Goal: Task Accomplishment & Management: Manage account settings

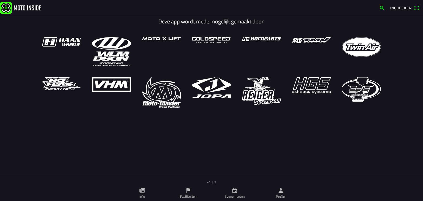
click at [285, 194] on ion-label "Profiel" at bounding box center [281, 196] width 10 height 5
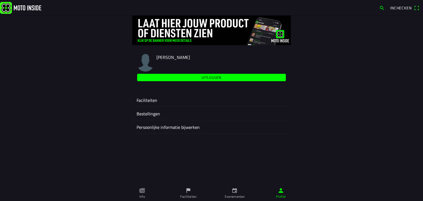
click at [152, 99] on ion-label "Faciliteiten" at bounding box center [212, 100] width 150 height 7
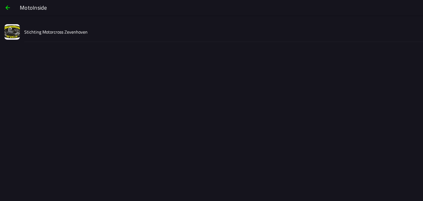
click at [0, 0] on slot "Stichting Motorcross Zevenhoven" at bounding box center [0, 0] width 0 height 0
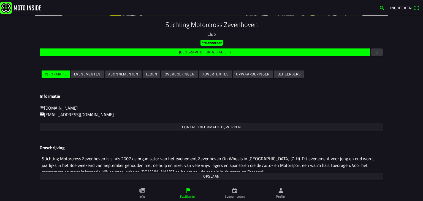
scroll to position [32, 0]
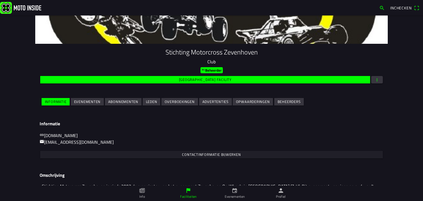
click at [0, 0] on slot "Evenementen" at bounding box center [0, 0] width 0 height 0
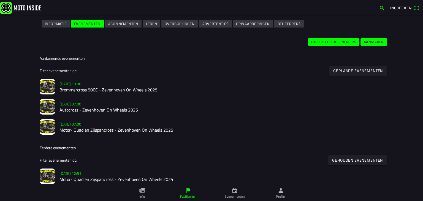
scroll to position [110, 0]
click at [0, 0] on slot "[DATE] 07:00" at bounding box center [0, 0] width 0 height 0
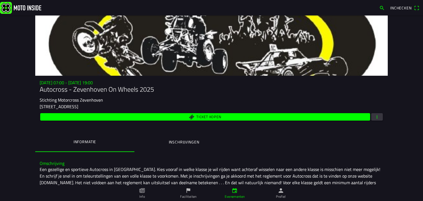
click at [376, 116] on span "button" at bounding box center [377, 116] width 5 height 7
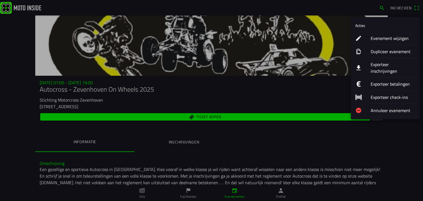
click at [383, 38] on ion-label "Evenement wijzigen" at bounding box center [393, 38] width 45 height 7
